Goal: Use online tool/utility: Utilize a website feature to perform a specific function

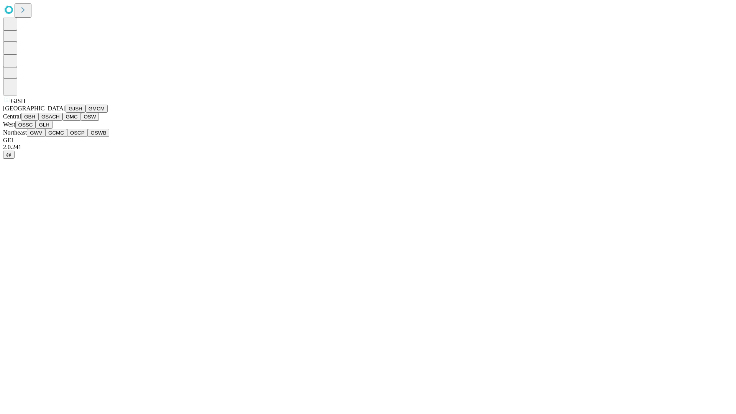
click at [66, 113] on button "GJSH" at bounding box center [76, 109] width 20 height 8
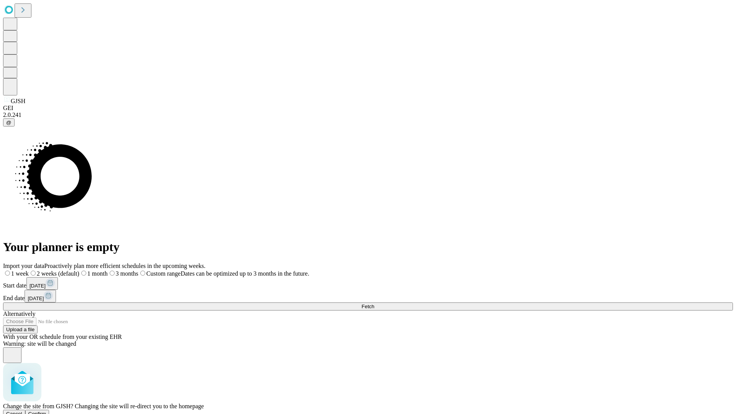
click at [46, 411] on span "Confirm" at bounding box center [37, 414] width 18 height 6
click at [69, 270] on label "2 weeks (default)" at bounding box center [47, 273] width 46 height 7
click at [374, 304] on span "Fetch" at bounding box center [367, 307] width 13 height 6
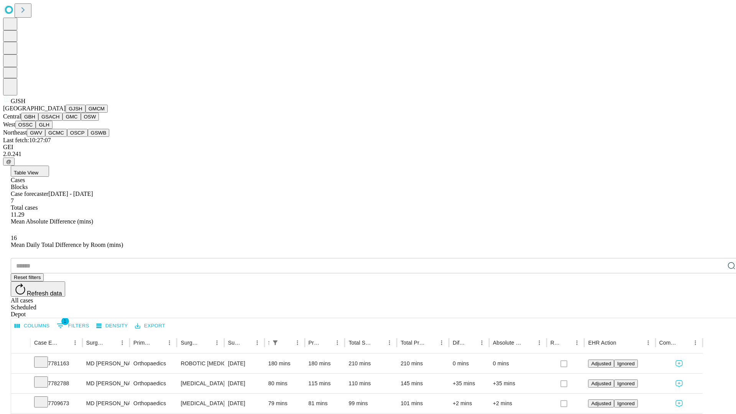
click at [85, 113] on button "GMCM" at bounding box center [96, 109] width 22 height 8
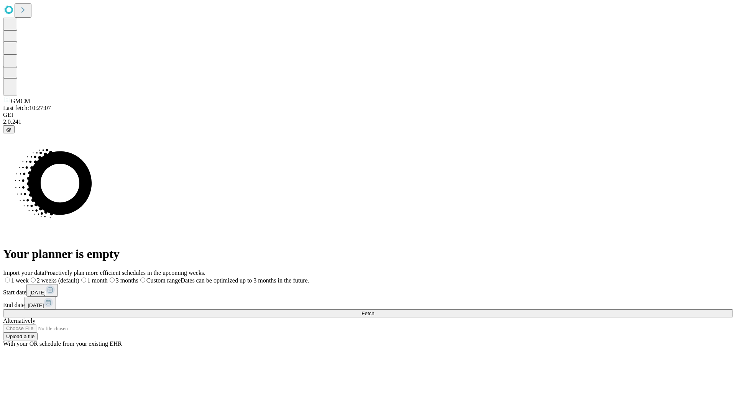
click at [79, 277] on label "2 weeks (default)" at bounding box center [54, 280] width 51 height 7
click at [374, 310] on span "Fetch" at bounding box center [367, 313] width 13 height 6
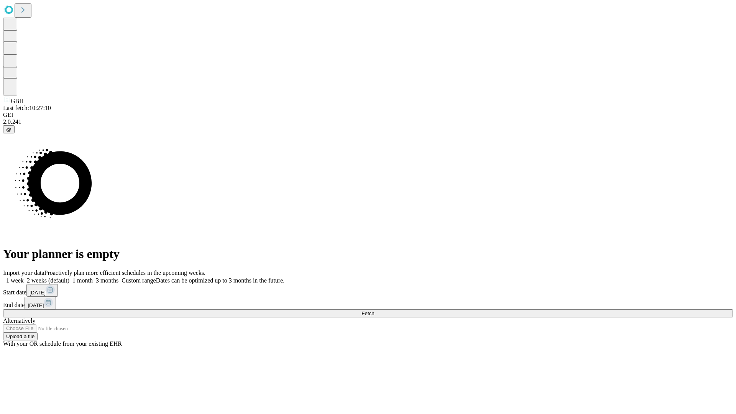
click at [374, 310] on span "Fetch" at bounding box center [367, 313] width 13 height 6
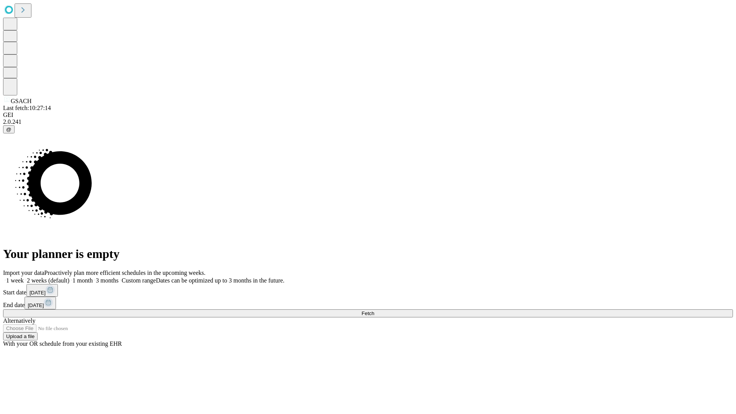
click at [69, 277] on label "2 weeks (default)" at bounding box center [47, 280] width 46 height 7
click at [374, 310] on span "Fetch" at bounding box center [367, 313] width 13 height 6
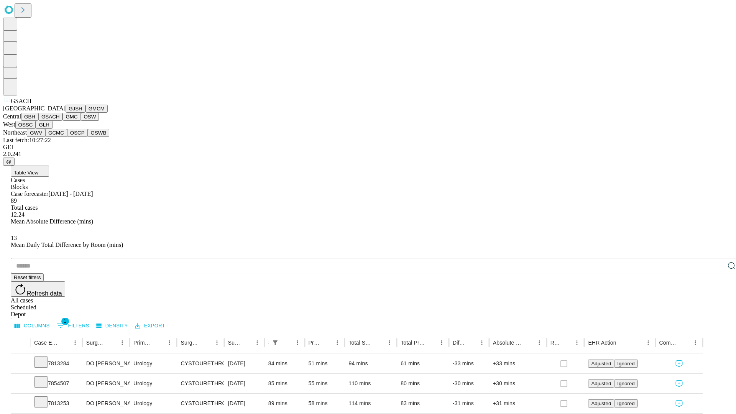
click at [62, 121] on button "GMC" at bounding box center [71, 117] width 18 height 8
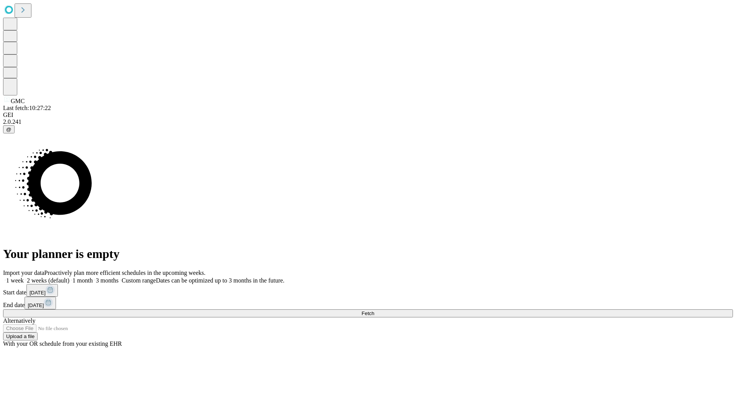
click at [69, 277] on label "2 weeks (default)" at bounding box center [47, 280] width 46 height 7
click at [374, 310] on span "Fetch" at bounding box center [367, 313] width 13 height 6
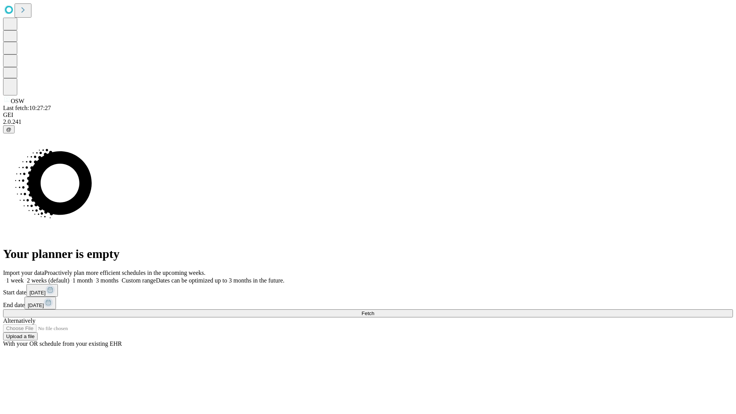
click at [69, 277] on label "2 weeks (default)" at bounding box center [47, 280] width 46 height 7
click at [374, 310] on span "Fetch" at bounding box center [367, 313] width 13 height 6
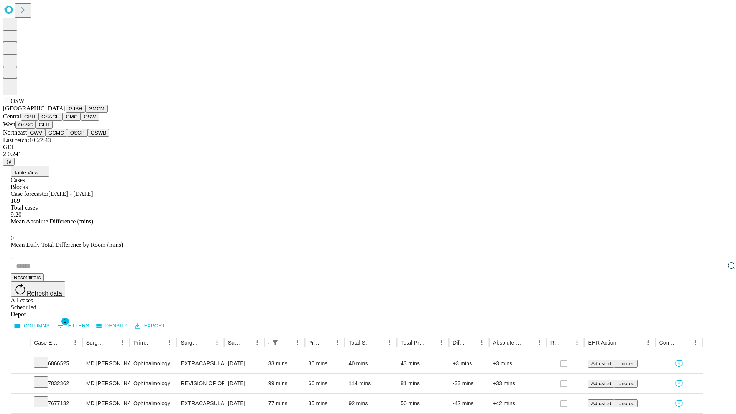
click at [36, 129] on button "OSSC" at bounding box center [25, 125] width 21 height 8
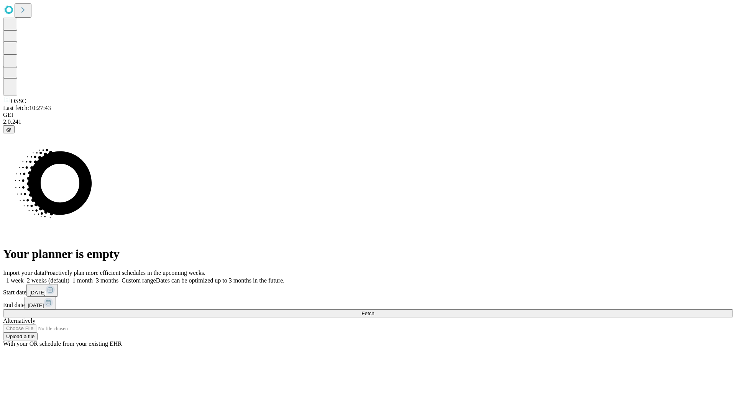
click at [69, 277] on label "2 weeks (default)" at bounding box center [47, 280] width 46 height 7
click at [374, 310] on span "Fetch" at bounding box center [367, 313] width 13 height 6
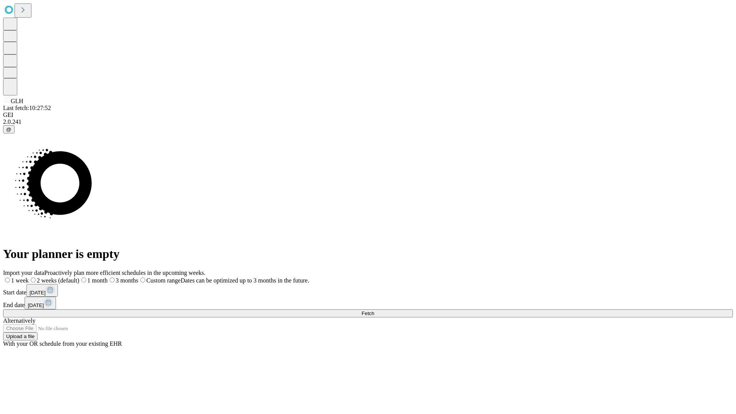
click at [79, 277] on label "2 weeks (default)" at bounding box center [54, 280] width 51 height 7
click at [374, 310] on span "Fetch" at bounding box center [367, 313] width 13 height 6
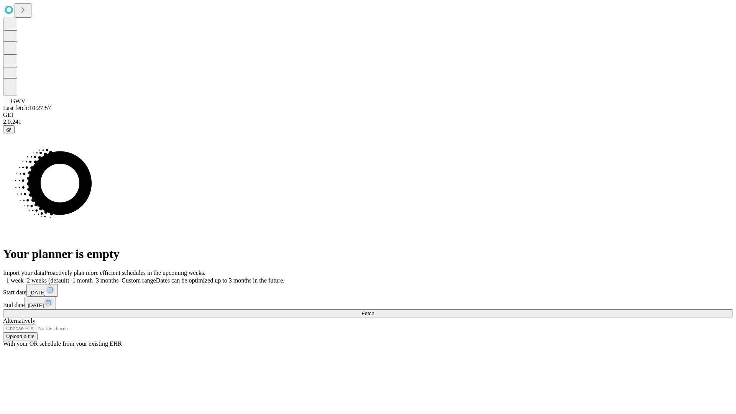
click at [69, 277] on label "2 weeks (default)" at bounding box center [47, 280] width 46 height 7
click at [374, 310] on span "Fetch" at bounding box center [367, 313] width 13 height 6
